Goal: Task Accomplishment & Management: Manage account settings

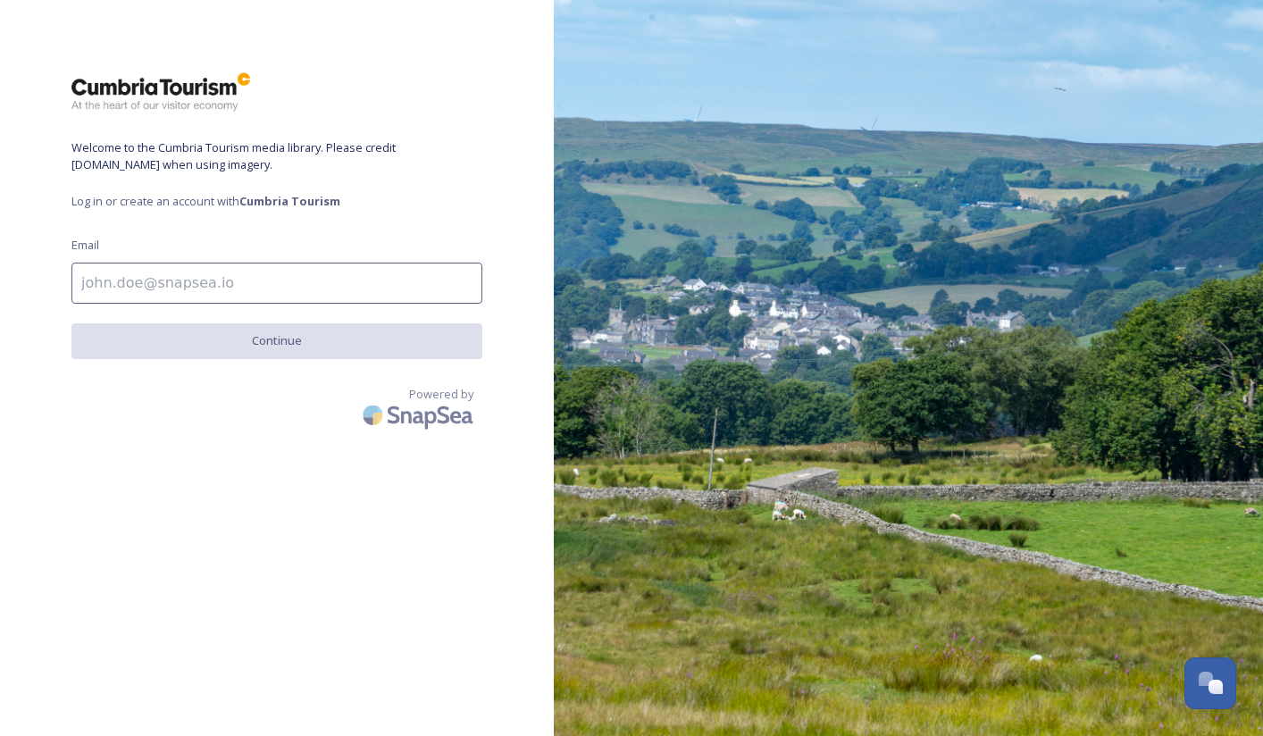
click at [280, 277] on input at bounding box center [276, 283] width 411 height 41
type input "[EMAIL_ADDRESS][DOMAIN_NAME]"
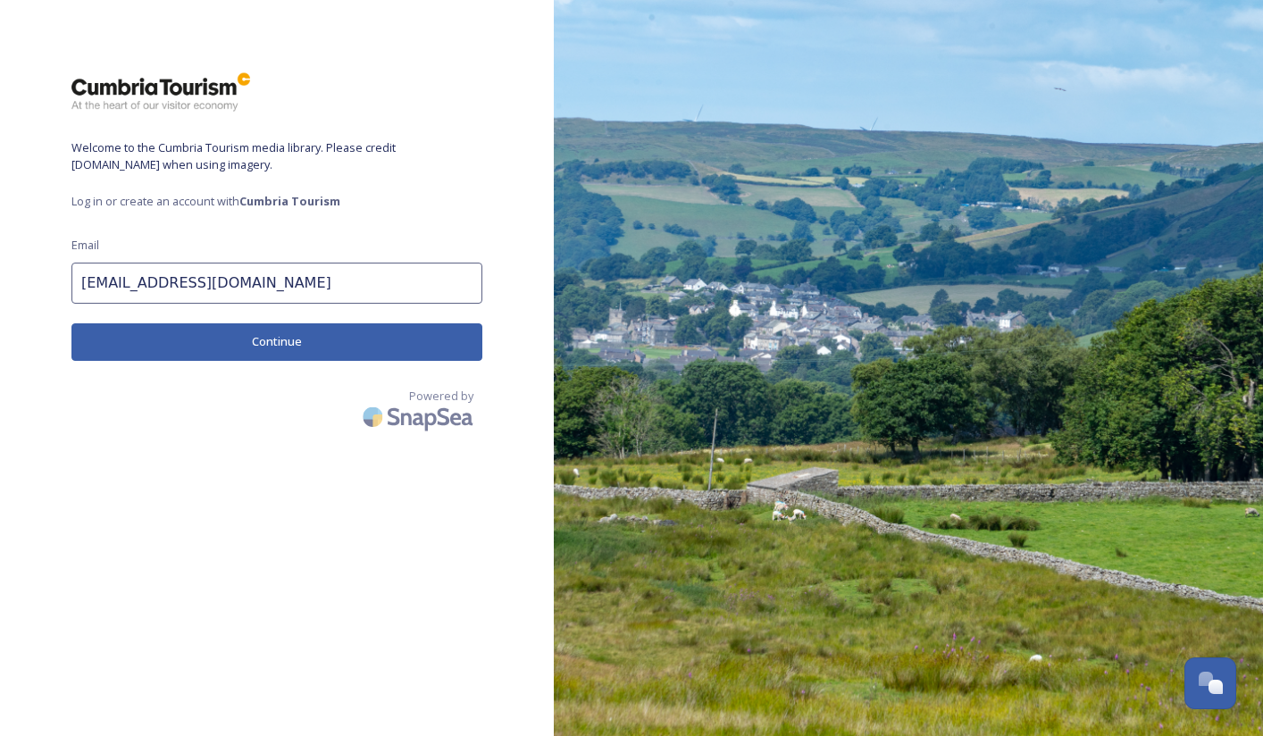
click at [277, 326] on button "Continue" at bounding box center [276, 341] width 411 height 37
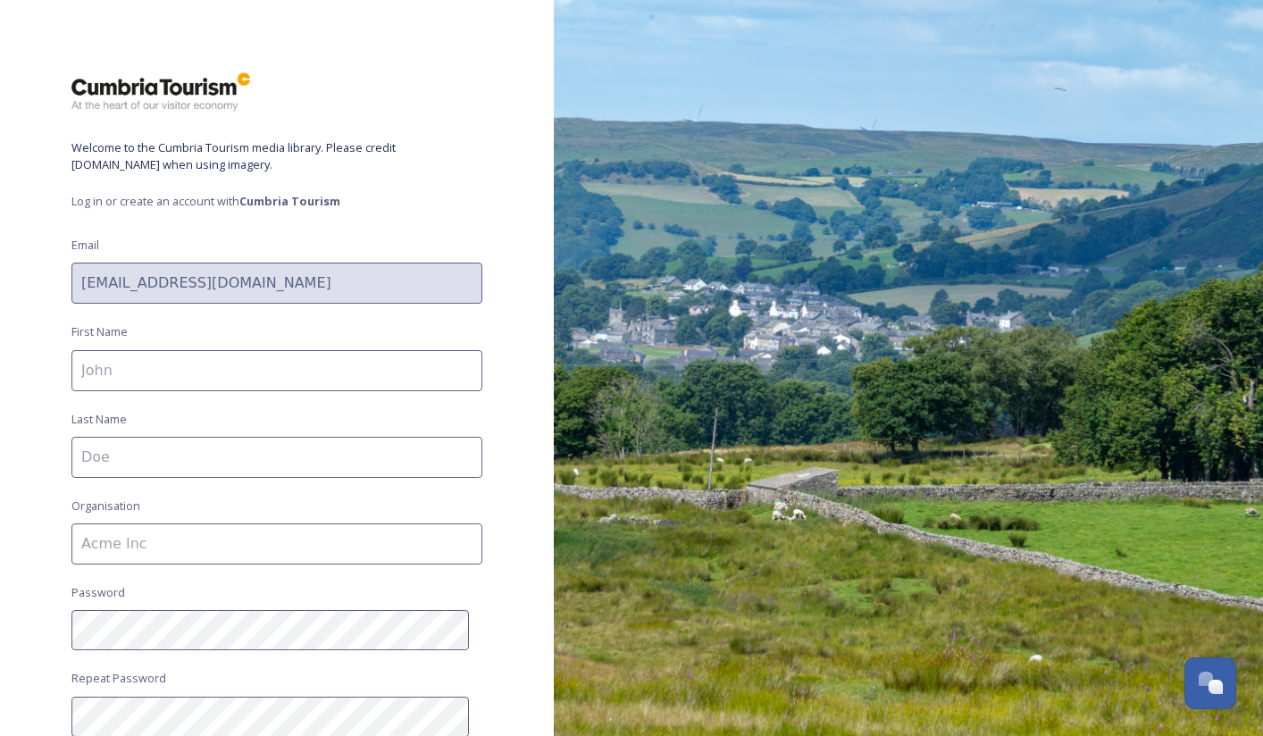
scroll to position [158, 0]
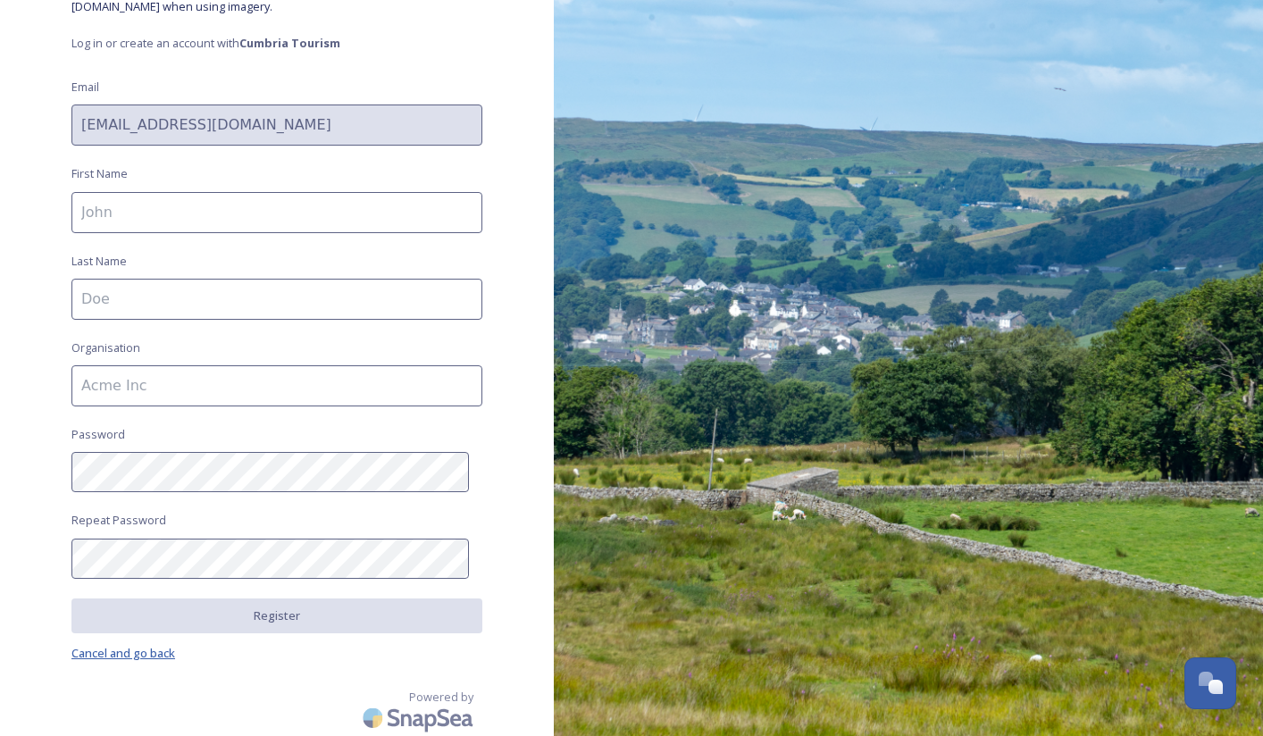
click at [160, 655] on span "Cancel and go back" at bounding box center [123, 653] width 104 height 16
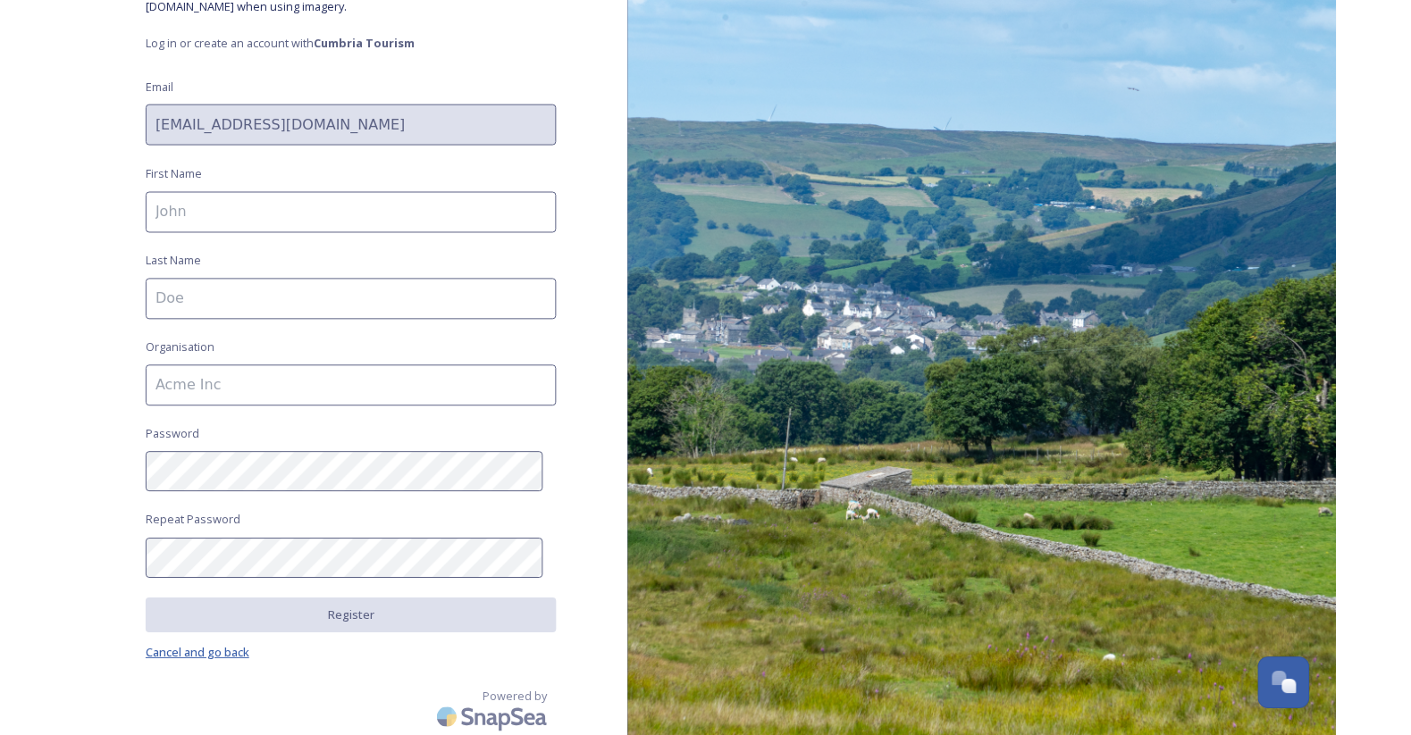
scroll to position [0, 0]
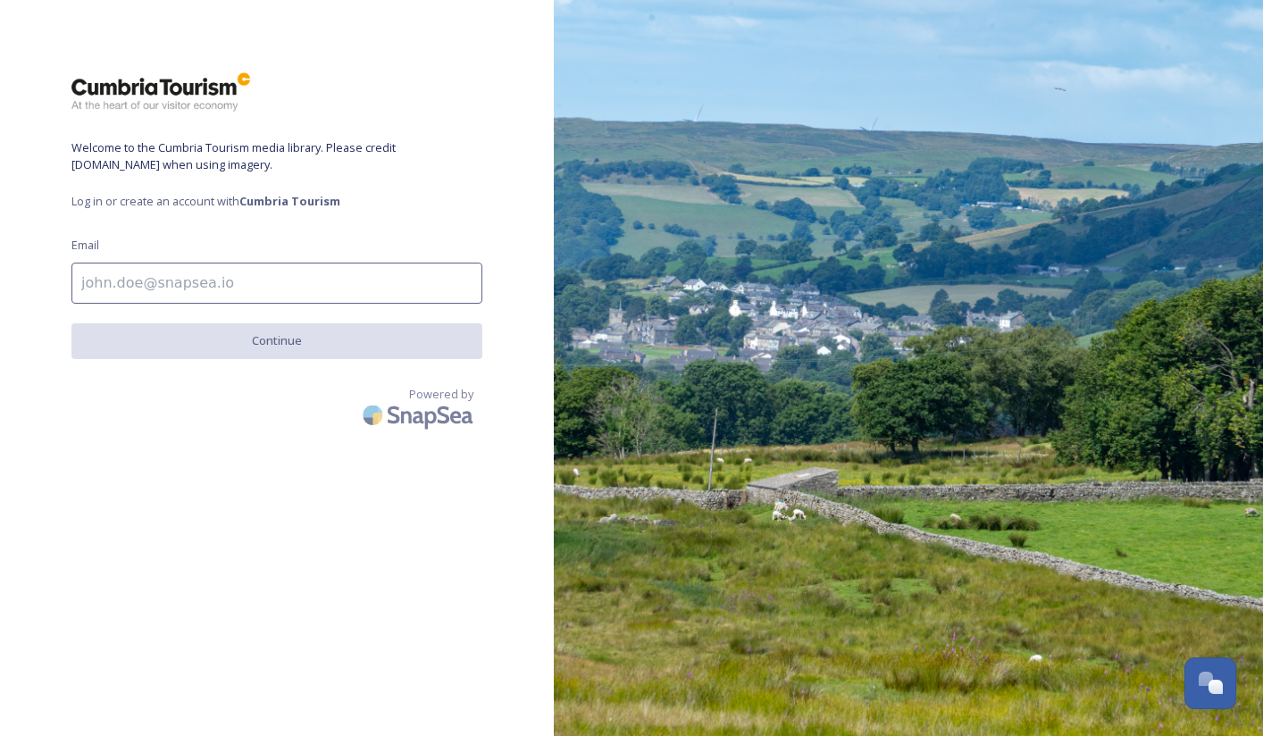
click at [172, 281] on input at bounding box center [276, 283] width 411 height 41
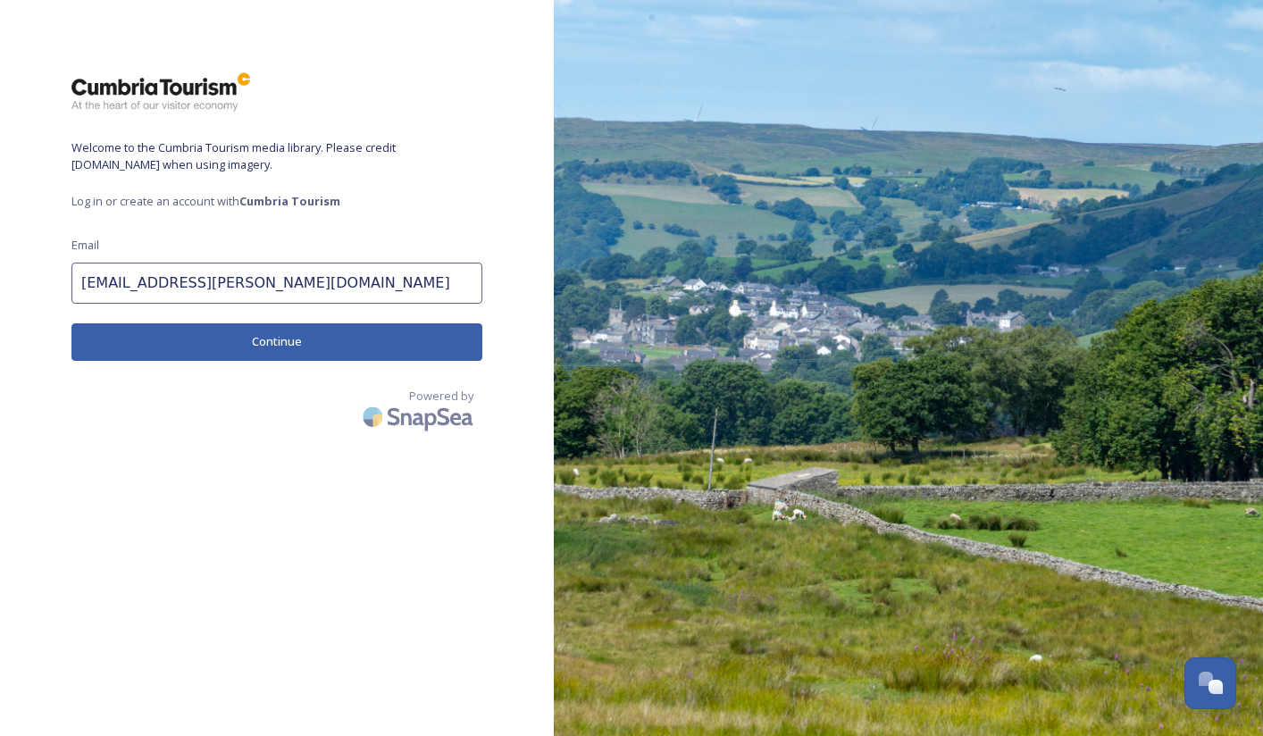
click at [240, 328] on button "Continue" at bounding box center [276, 341] width 411 height 37
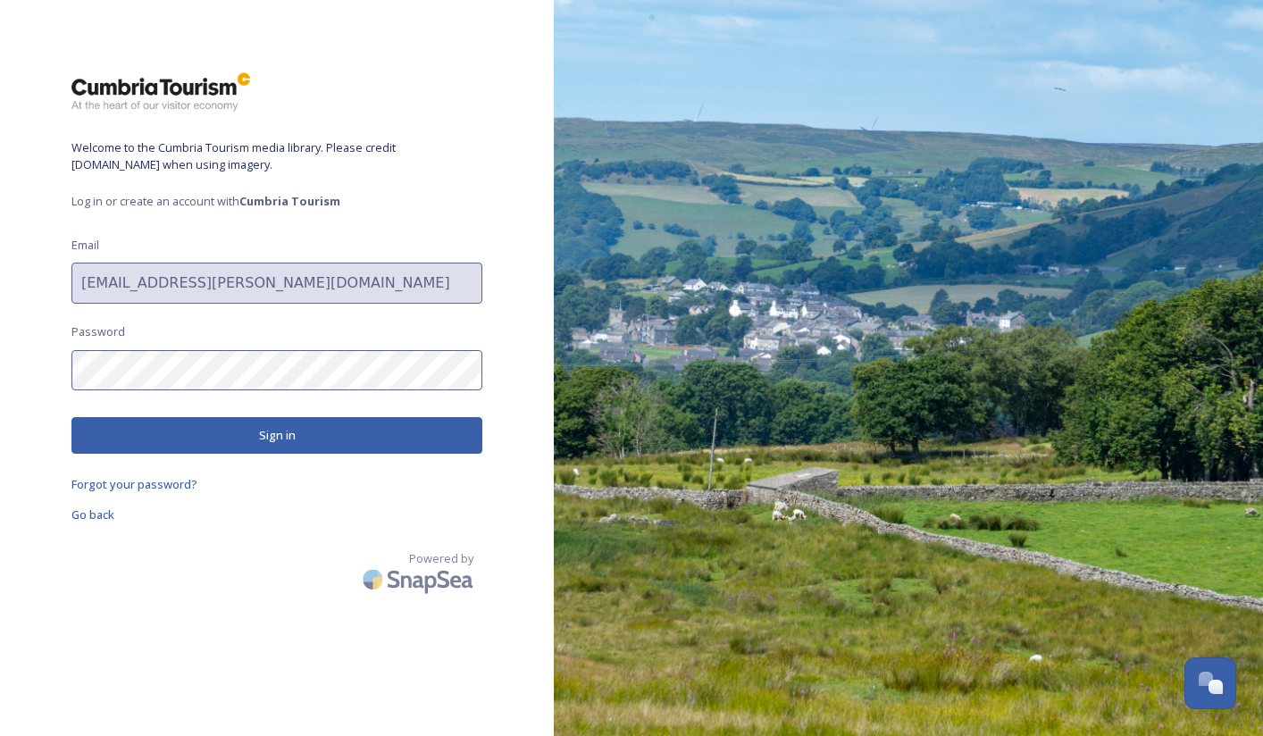
click at [311, 432] on button "Sign in" at bounding box center [276, 435] width 411 height 37
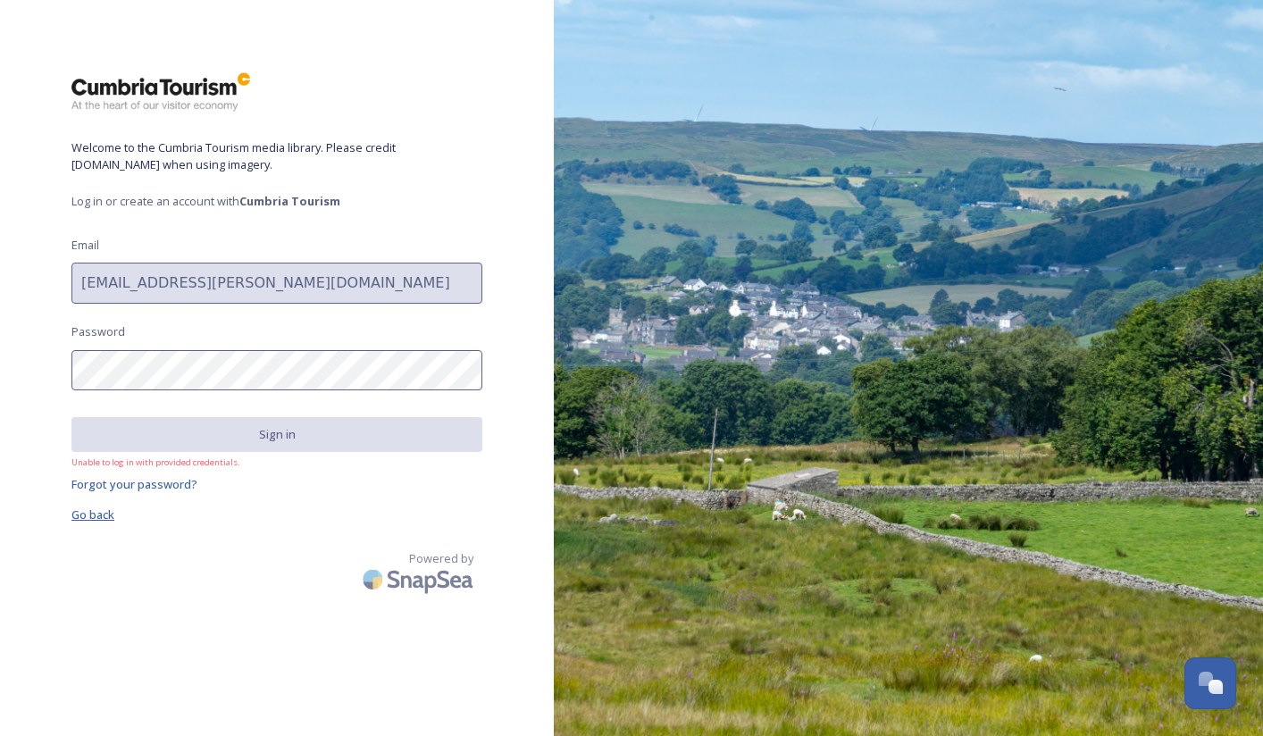
click at [106, 519] on span "Go back" at bounding box center [92, 515] width 43 height 16
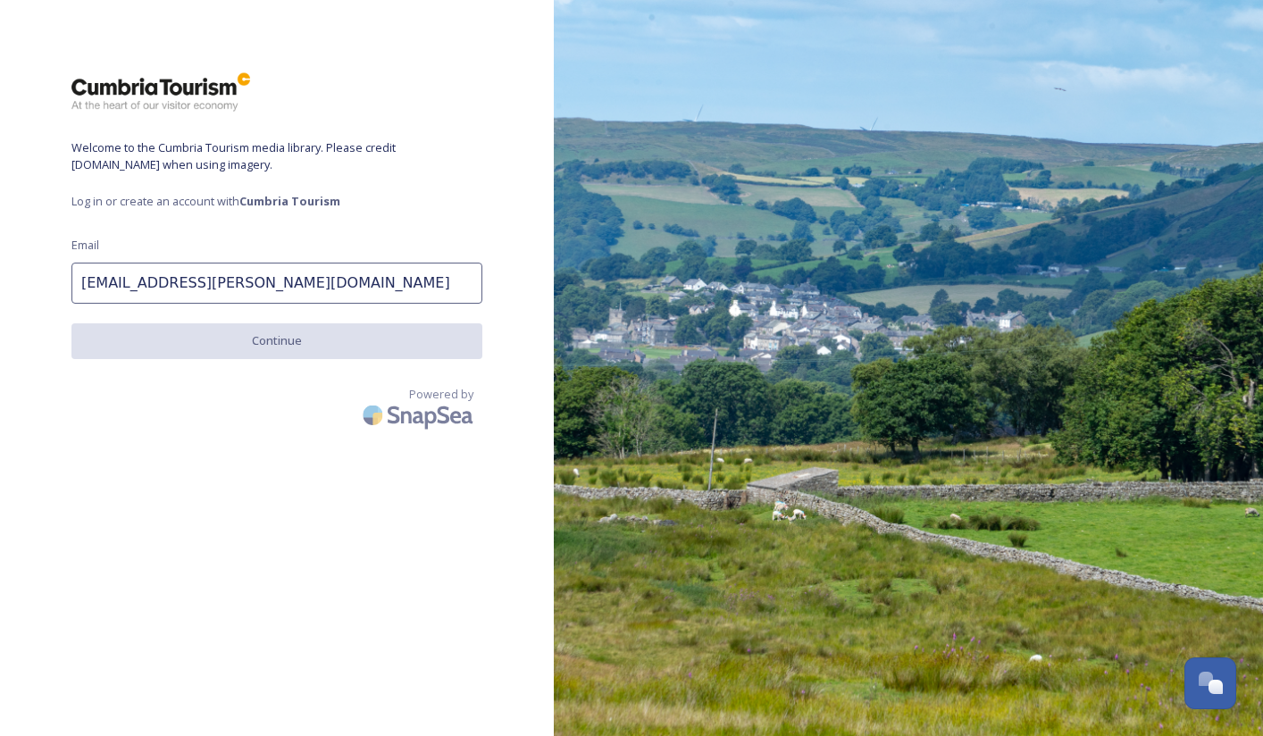
click at [300, 316] on div "Welcome to the Cumbria Tourism media library. Please credit [DOMAIN_NAME] when …" at bounding box center [277, 367] width 554 height 593
click at [306, 273] on input "[EMAIL_ADDRESS][PERSON_NAME][DOMAIN_NAME]" at bounding box center [276, 283] width 411 height 41
type input "[EMAIL_ADDRESS][PERSON_NAME][DOMAIN_NAME]"
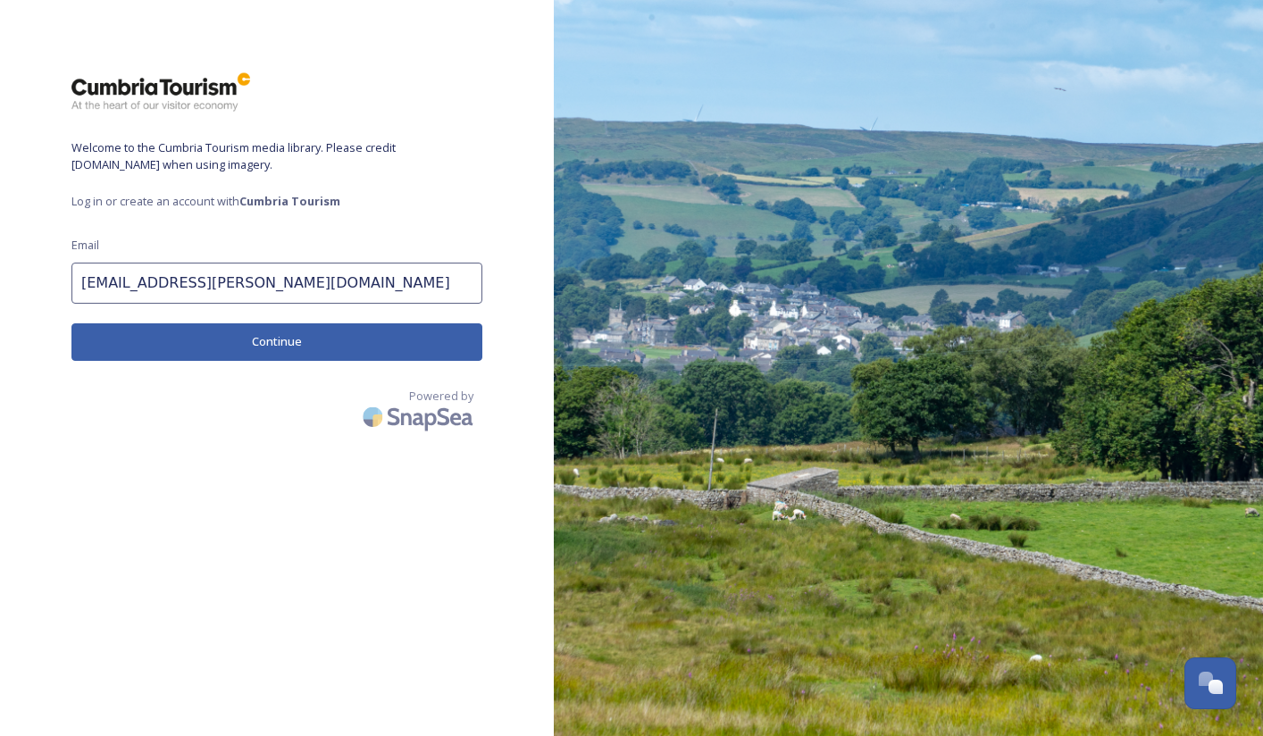
click at [236, 348] on button "Continue" at bounding box center [276, 341] width 411 height 37
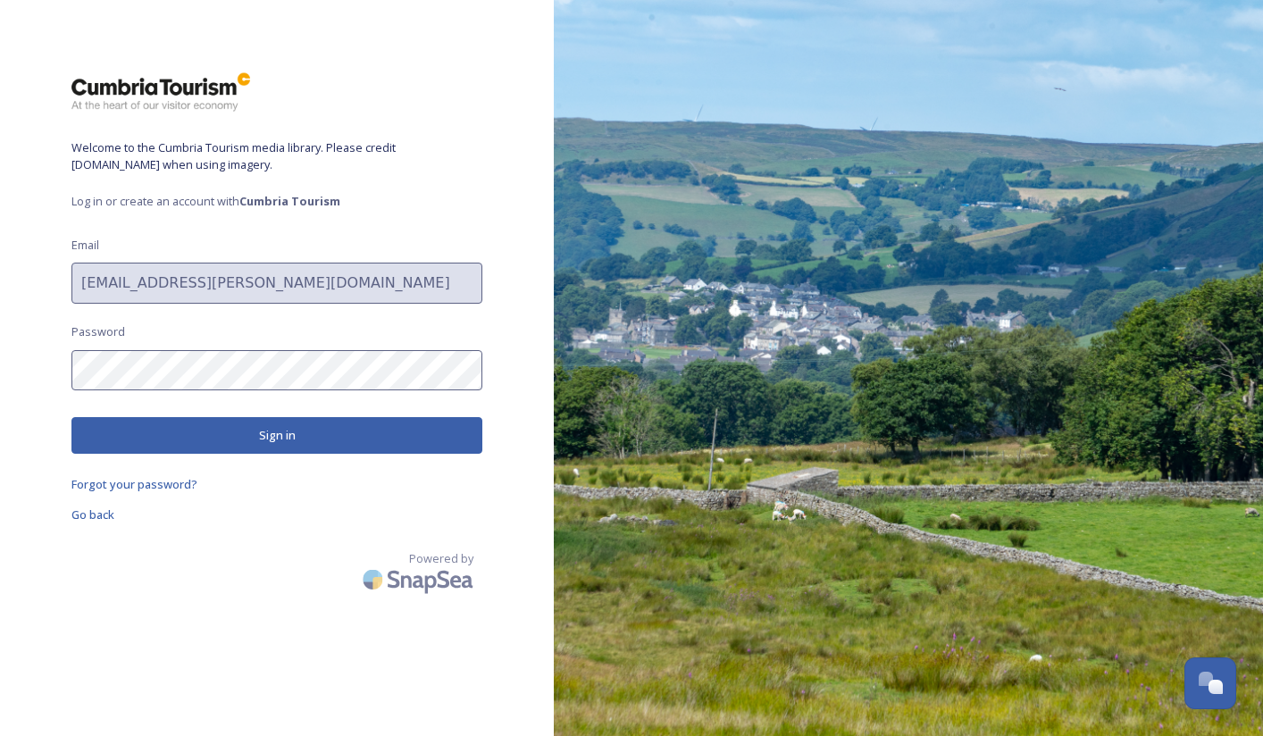
click at [214, 424] on button "Sign in" at bounding box center [276, 435] width 411 height 37
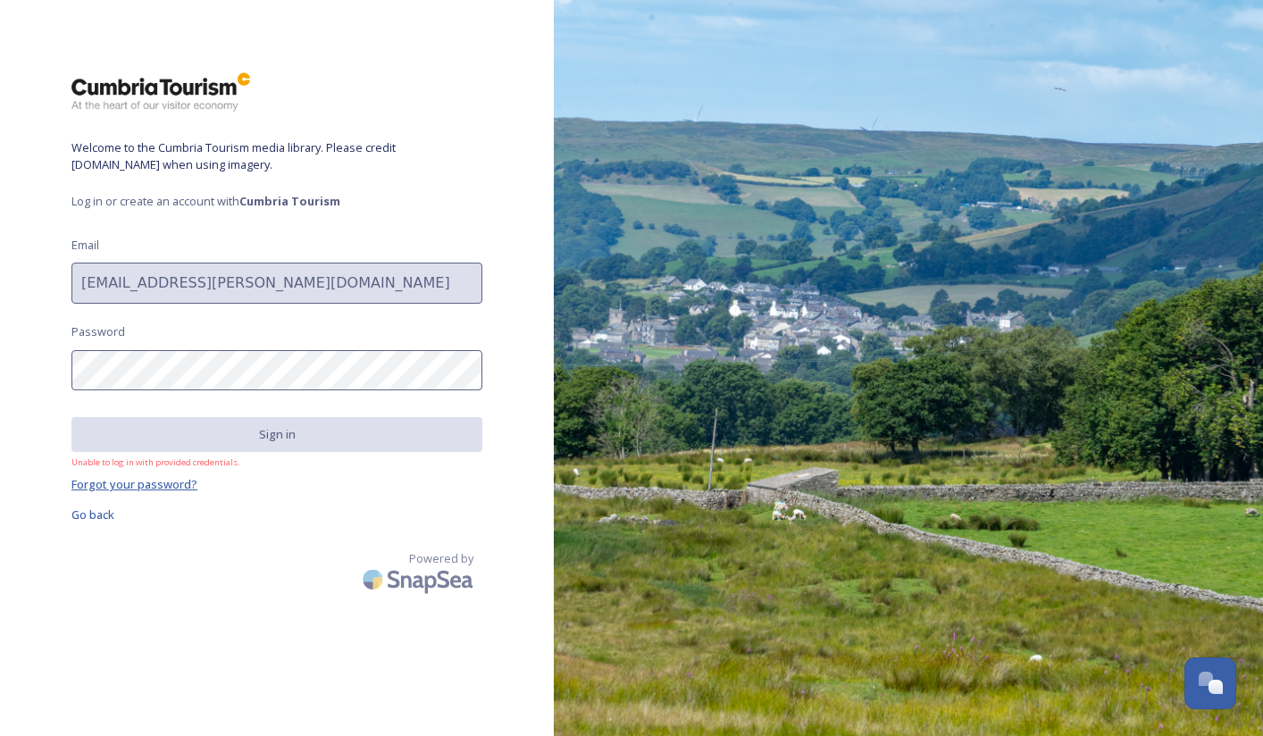
click at [152, 485] on span "Forgot your password?" at bounding box center [134, 484] width 126 height 16
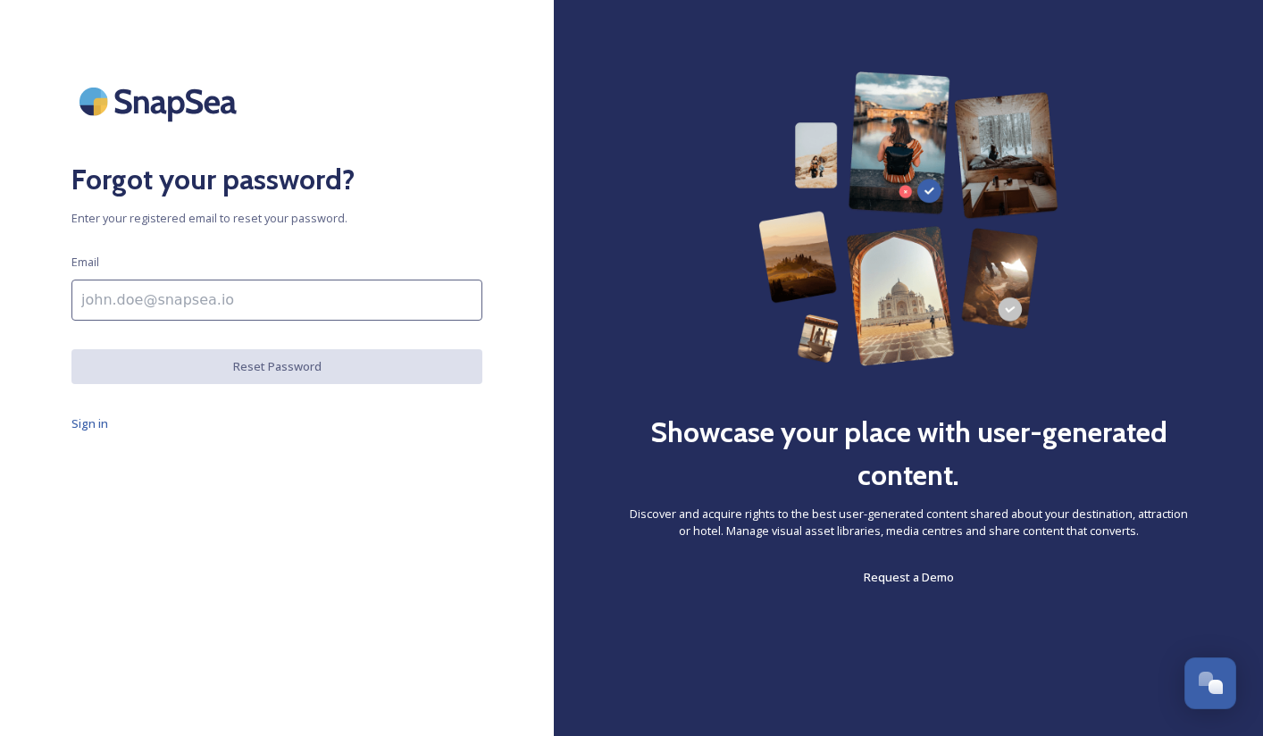
click at [208, 315] on input at bounding box center [276, 300] width 411 height 41
type input "[EMAIL_ADDRESS][PERSON_NAME][DOMAIN_NAME]"
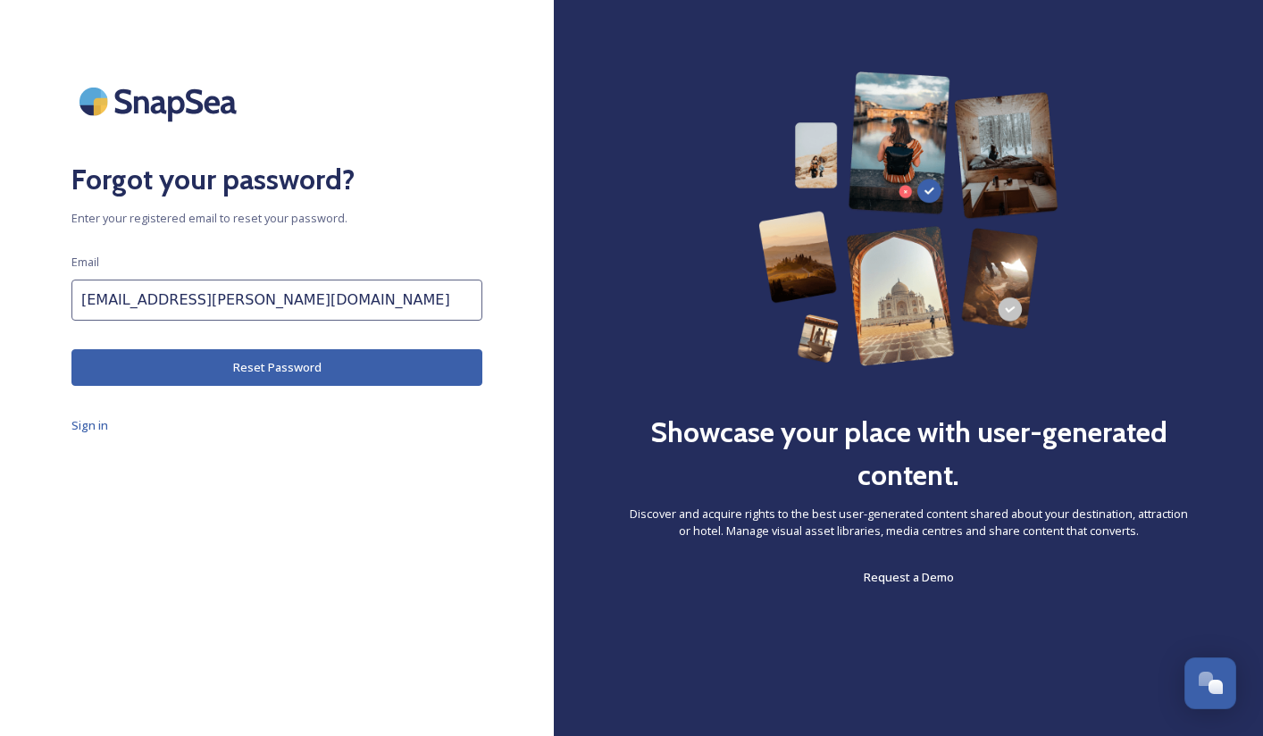
click at [241, 357] on button "Reset Password" at bounding box center [276, 367] width 411 height 37
